Goal: Contribute content: Add original content to the website for others to see

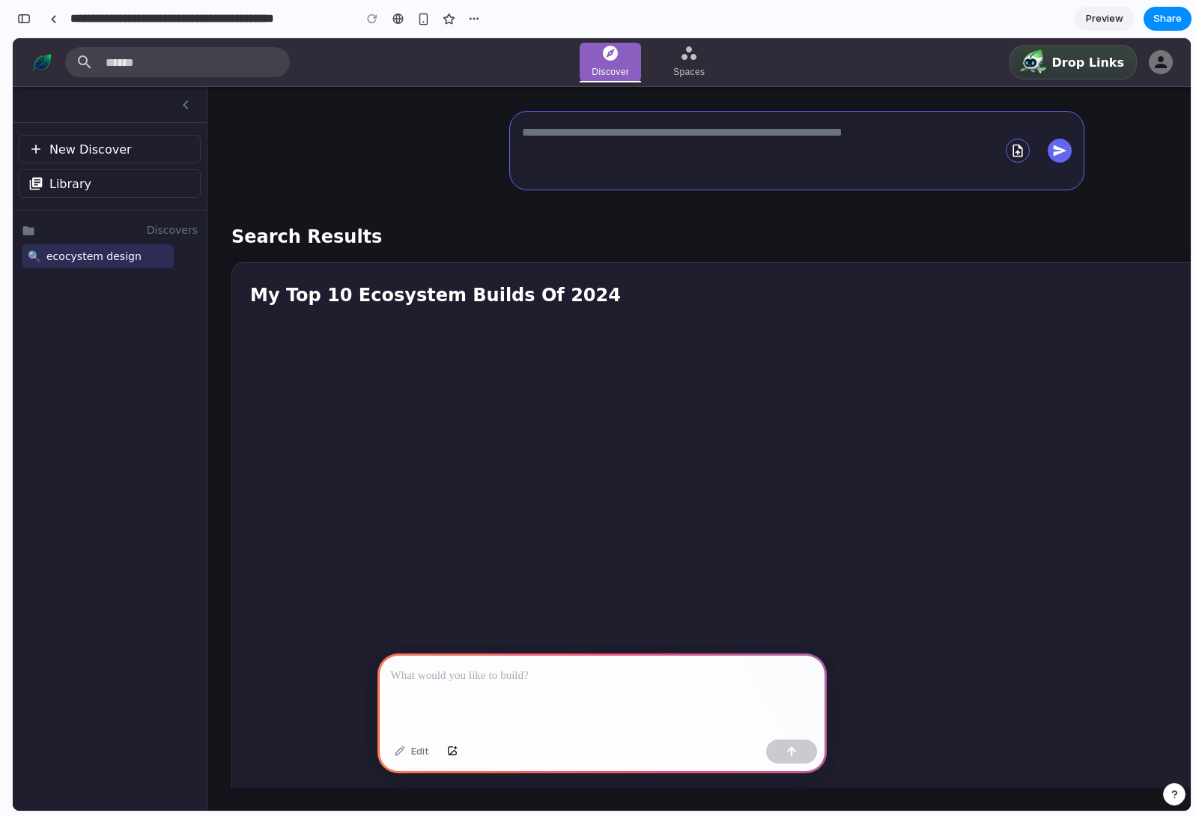
scroll to position [0, 13]
click at [633, 667] on p at bounding box center [602, 676] width 422 height 18
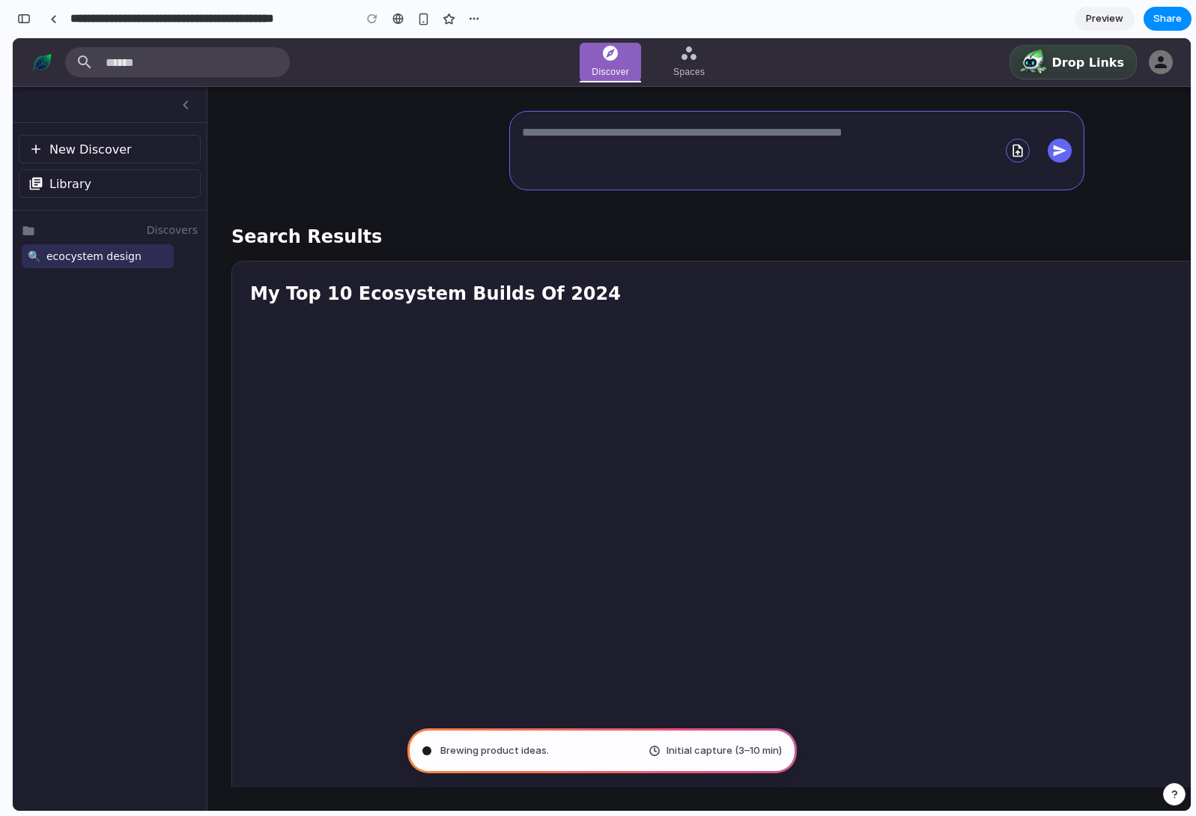
type input "**********"
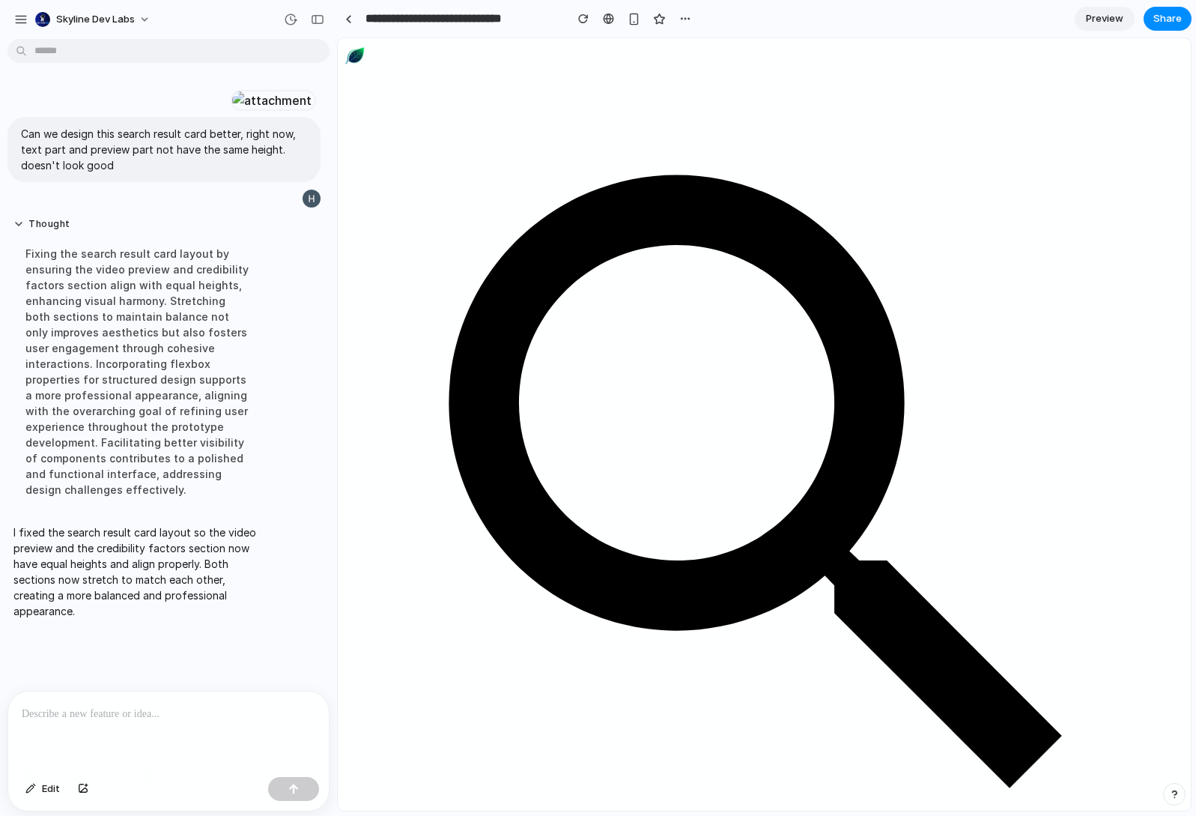
scroll to position [1765, 0]
click at [88, 306] on div "Fixing the search result card layout by ensuring the video preview and credibil…" at bounding box center [138, 372] width 250 height 270
click at [1104, 22] on span "Preview" at bounding box center [1104, 18] width 37 height 15
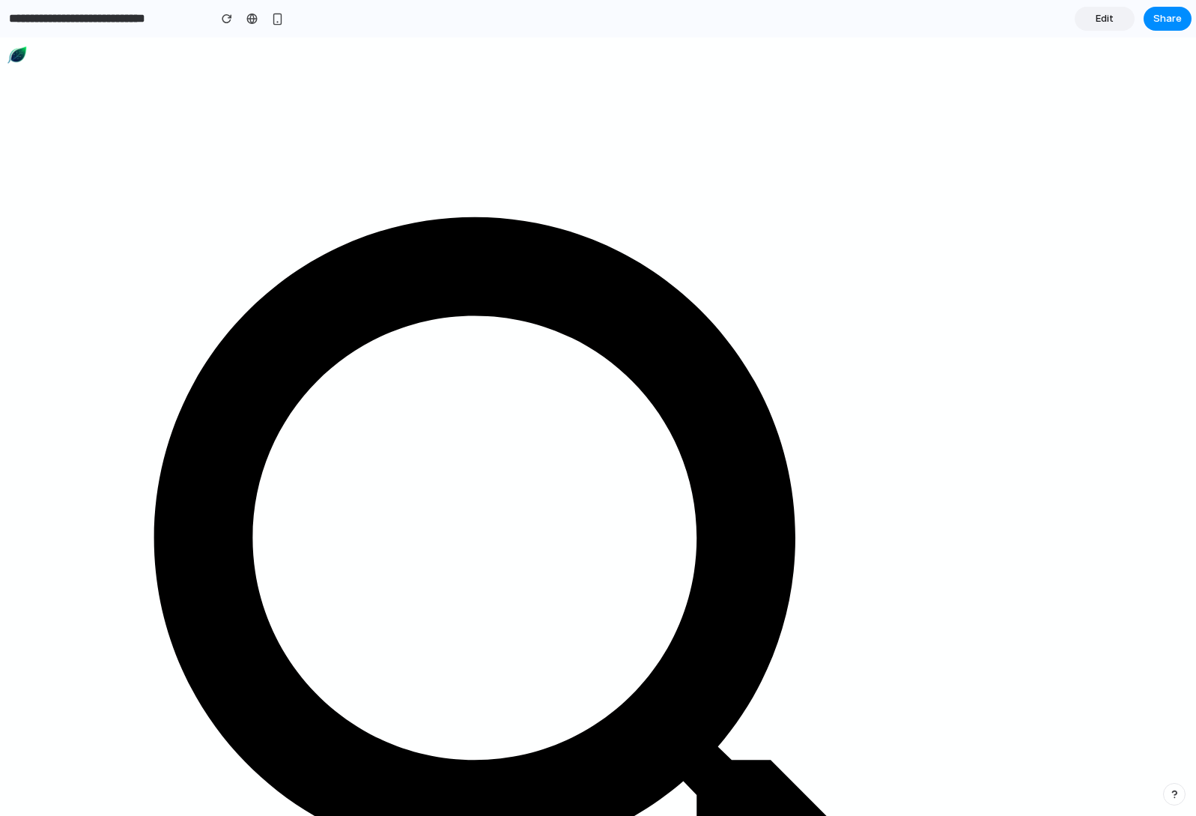
click at [1112, 19] on span "Edit" at bounding box center [1105, 18] width 18 height 15
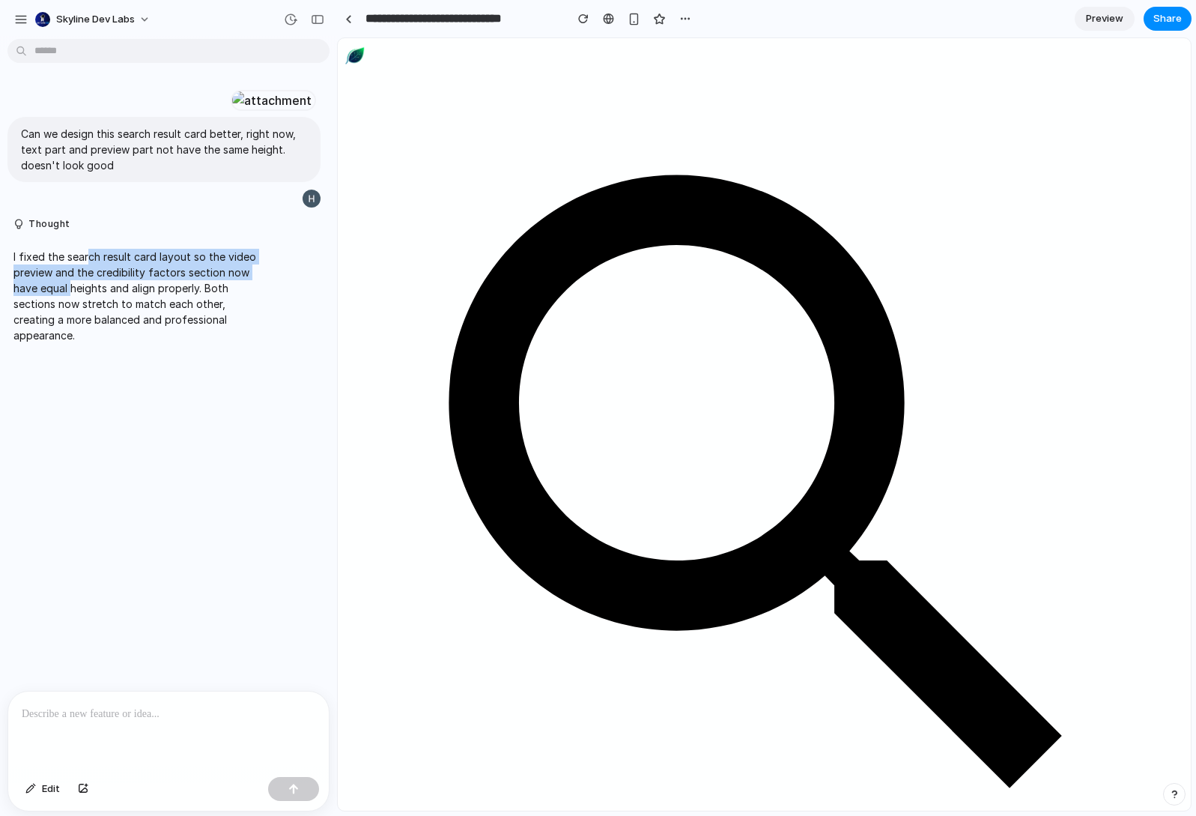
drag, startPoint x: 90, startPoint y: 434, endPoint x: 70, endPoint y: 464, distance: 35.7
click at [70, 343] on p "I fixed the search result card layout so the video preview and the credibility …" at bounding box center [138, 296] width 250 height 94
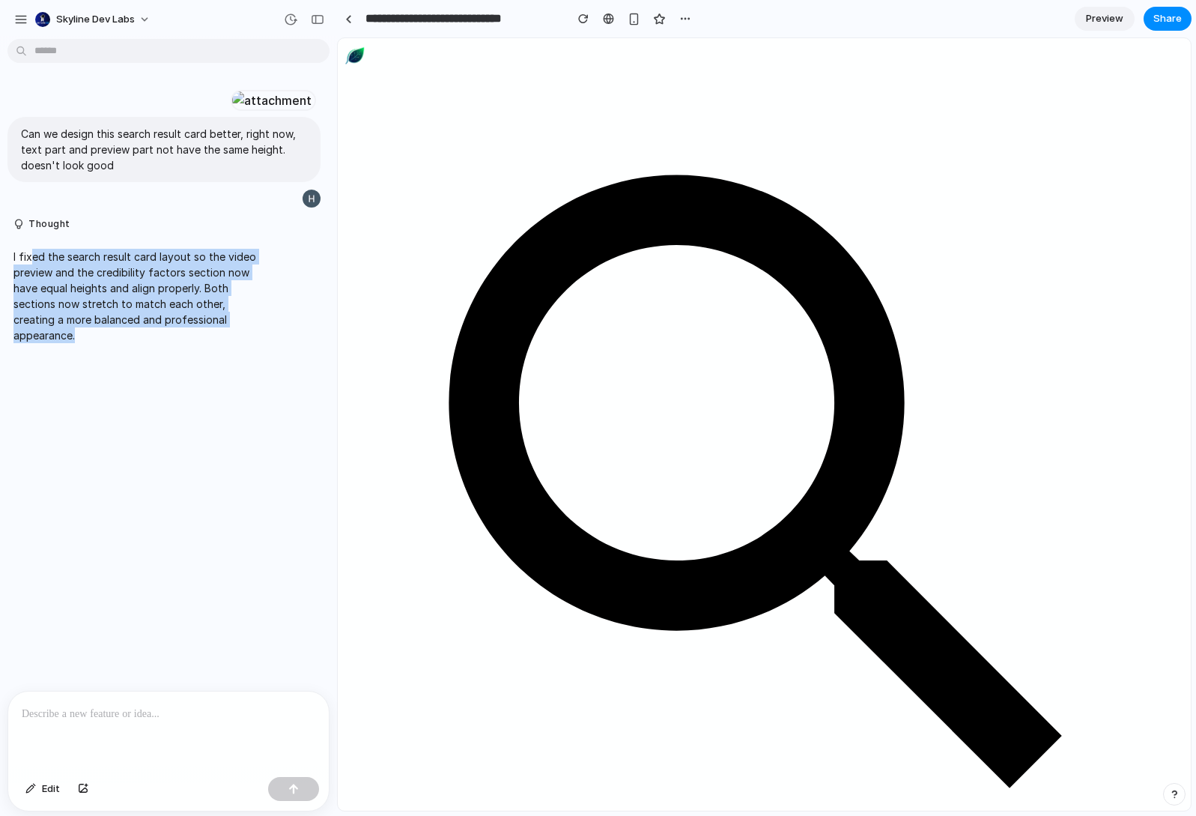
drag, startPoint x: 99, startPoint y: 515, endPoint x: 32, endPoint y: 432, distance: 106.6
click at [32, 343] on p "I fixed the search result card layout so the video preview and the credibility …" at bounding box center [138, 296] width 250 height 94
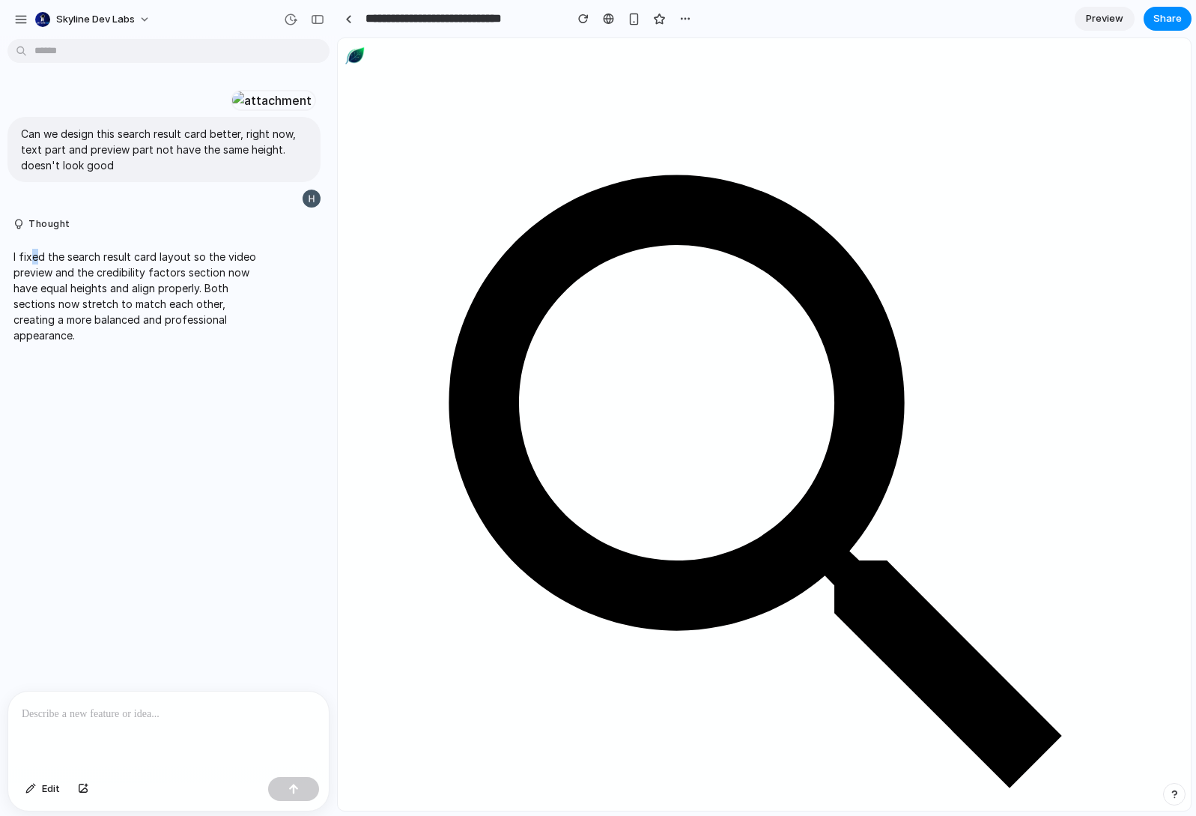
click at [34, 343] on p "I fixed the search result card layout so the video preview and the credibility …" at bounding box center [138, 296] width 250 height 94
click at [154, 748] on div at bounding box center [168, 730] width 321 height 79
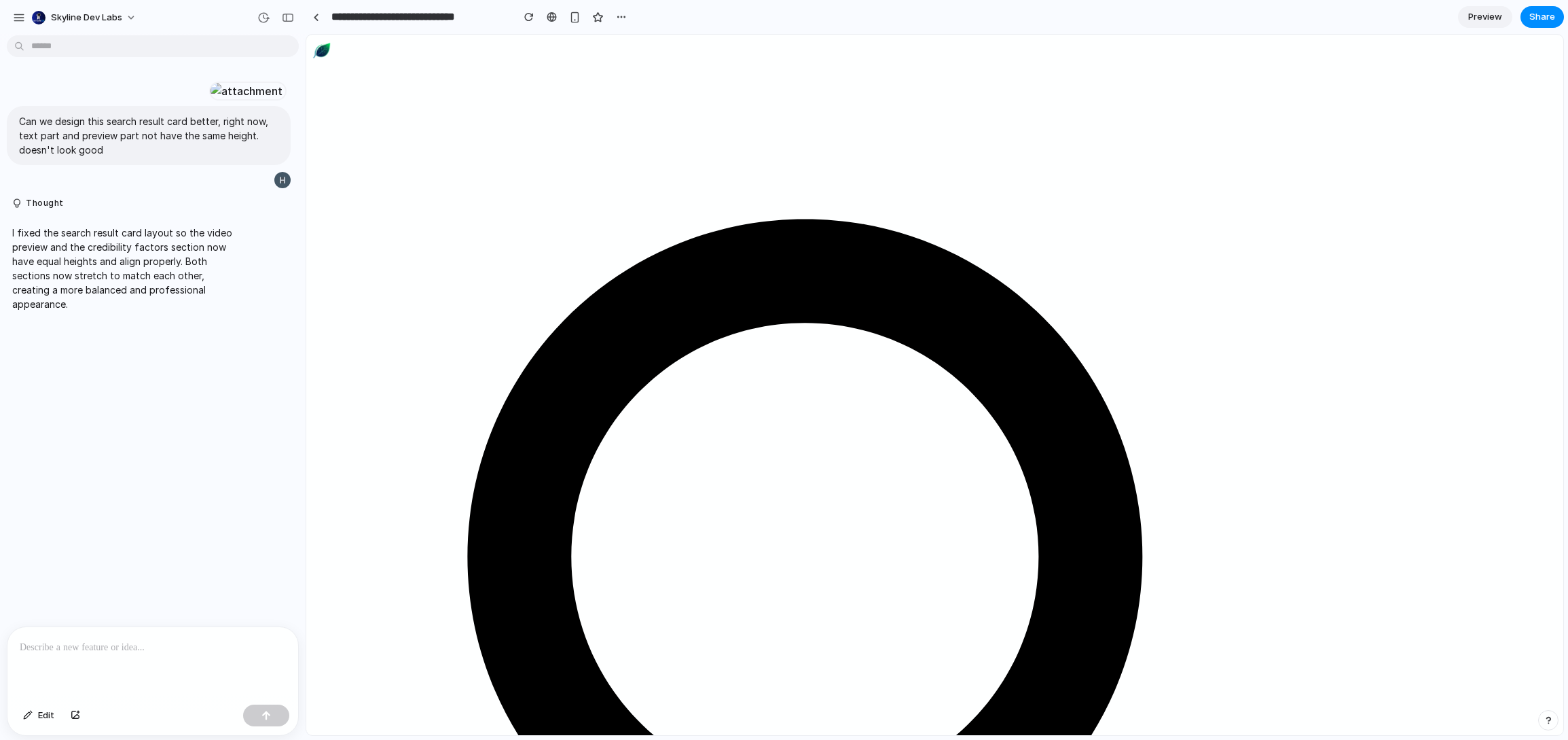
click at [104, 648] on p at bounding box center [153, 648] width 267 height 16
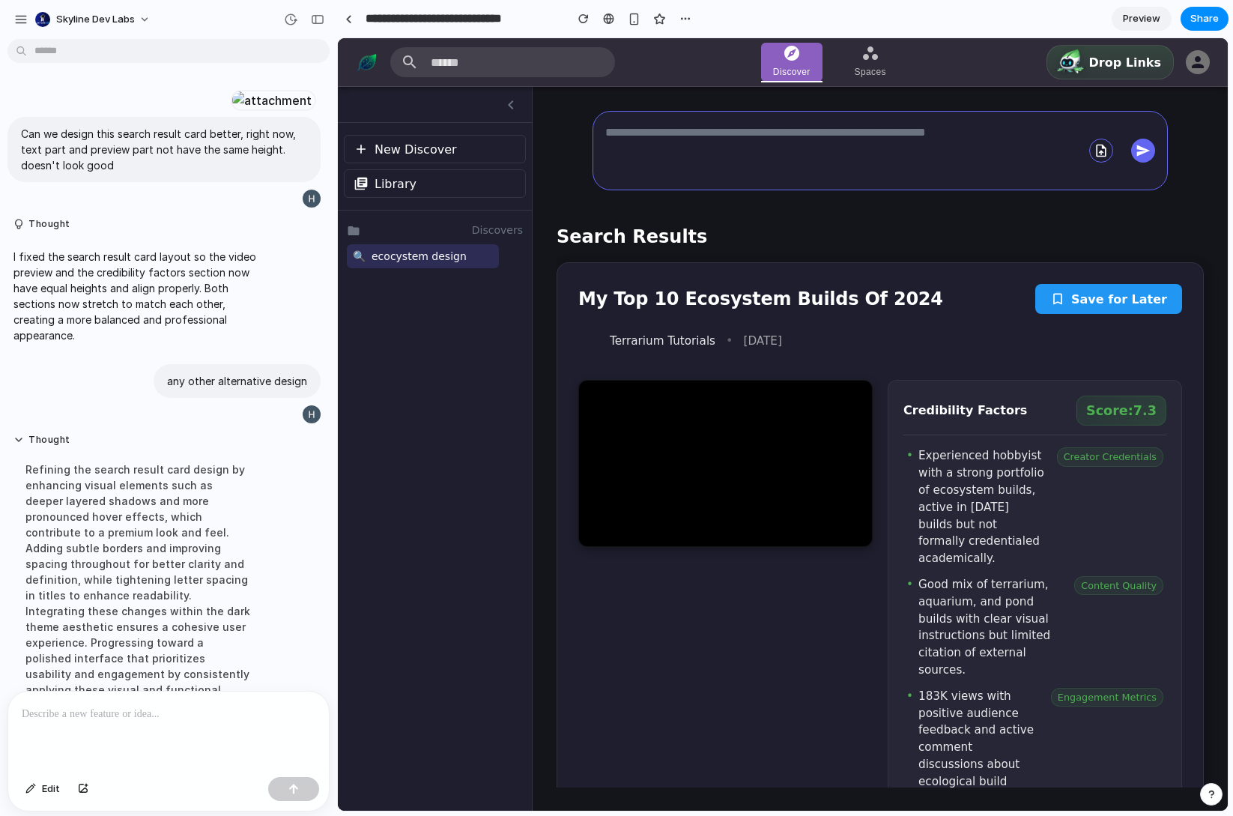
scroll to position [405, 0]
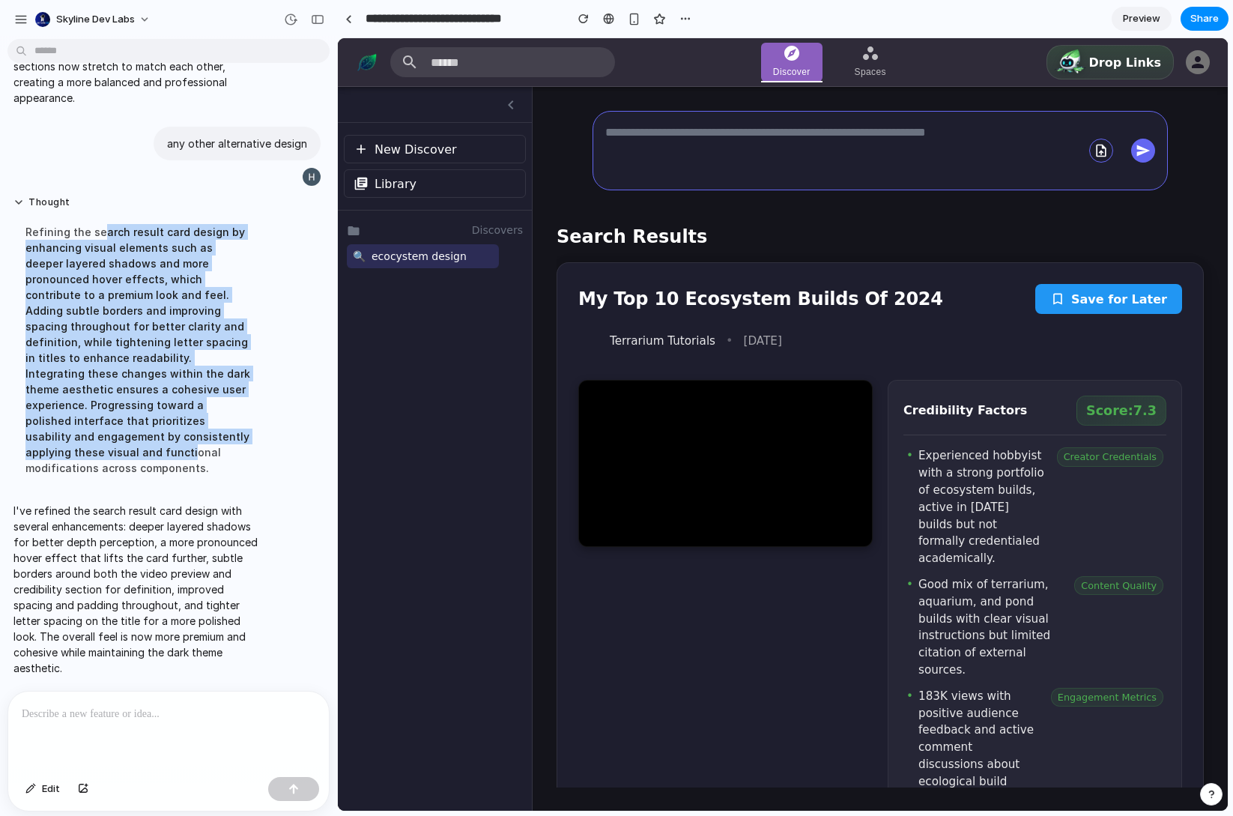
drag, startPoint x: 101, startPoint y: 246, endPoint x: 184, endPoint y: 446, distance: 216.3
click at [184, 446] on div "Refining the search result card design by enhancing visual elements such as dee…" at bounding box center [138, 350] width 250 height 270
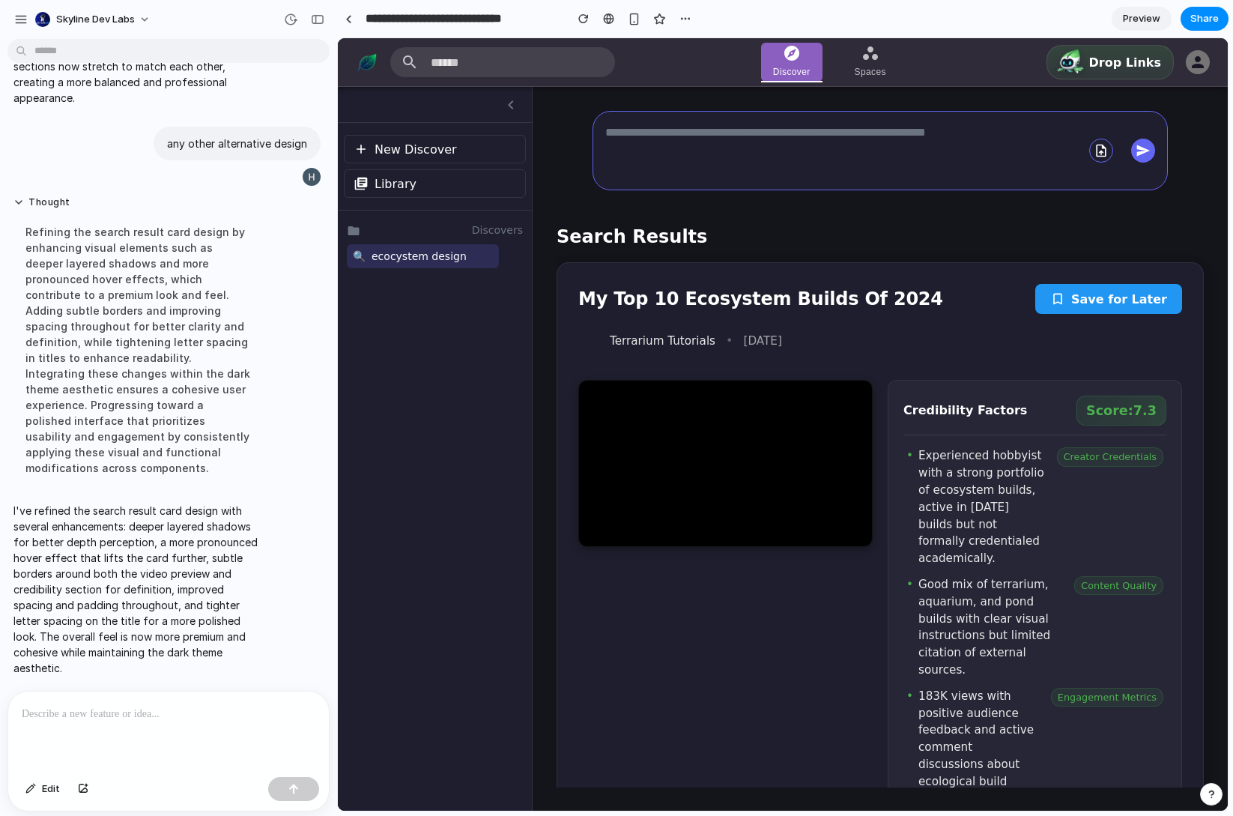
click at [191, 590] on p "I've refined the search result card design with several enhancements: deeper la…" at bounding box center [138, 589] width 250 height 173
click at [421, 262] on span "ecocystem design" at bounding box center [432, 256] width 121 height 12
click at [405, 173] on button "Library" at bounding box center [435, 183] width 182 height 28
click at [416, 155] on span "New Discover" at bounding box center [416, 149] width 82 height 14
click at [415, 171] on button "Library" at bounding box center [435, 183] width 182 height 28
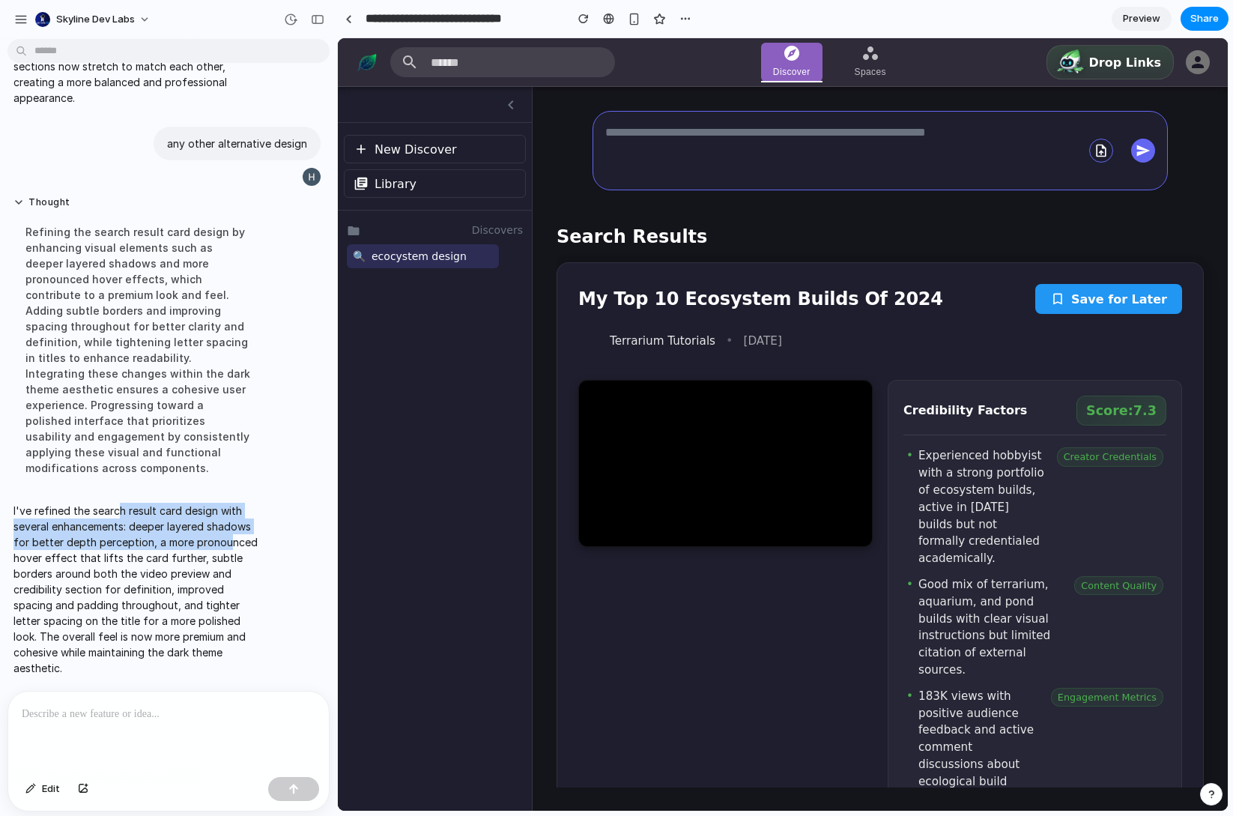
drag, startPoint x: 121, startPoint y: 506, endPoint x: 586, endPoint y: 123, distance: 602.9
click at [222, 535] on p "I've refined the search result card design with several enhancements: deeper la…" at bounding box center [138, 589] width 250 height 173
click at [1125, 16] on span "Preview" at bounding box center [1141, 18] width 37 height 15
